Goal: Find specific page/section: Find specific page/section

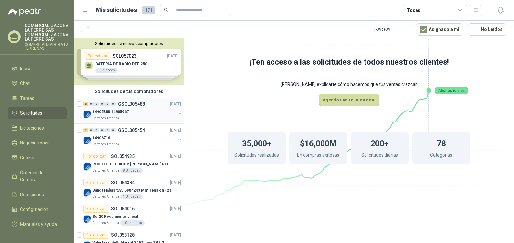
click at [108, 118] on p "Cartones America" at bounding box center [105, 118] width 27 height 5
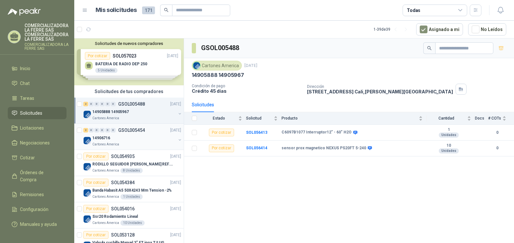
click at [124, 142] on div "14906716" at bounding box center [134, 138] width 84 height 8
click at [111, 117] on p "Cartones America" at bounding box center [105, 118] width 27 height 5
